Goal: Task Accomplishment & Management: Manage account settings

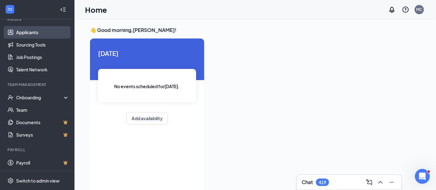
click at [30, 34] on link "Applicants" at bounding box center [42, 32] width 53 height 12
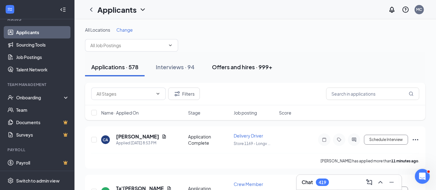
click at [240, 66] on div "Offers and hires · 999+" at bounding box center [242, 67] width 61 height 8
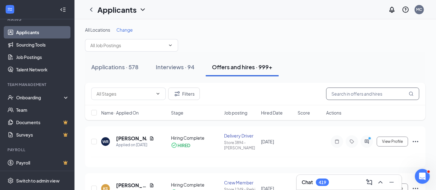
click at [340, 95] on input "text" at bounding box center [372, 94] width 93 height 12
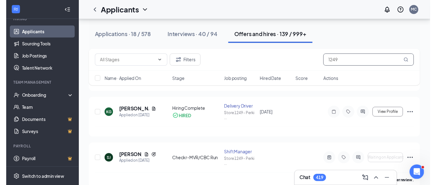
scroll to position [78, 0]
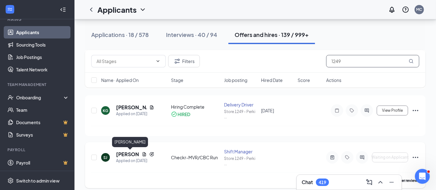
type input "1249"
click at [128, 153] on h5 "[PERSON_NAME]" at bounding box center [127, 154] width 23 height 7
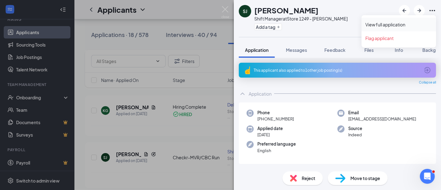
click at [377, 23] on link "View full application" at bounding box center [399, 24] width 67 height 6
click at [194, 11] on div "SJ [PERSON_NAME] Shift Manager at Store 1249 - [PERSON_NAME] Add a tag Applicat…" at bounding box center [220, 95] width 441 height 190
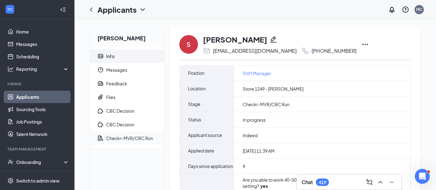
click at [123, 135] on div "Checkr-MVR/CBC Run" at bounding box center [129, 138] width 47 height 6
